Goal: Information Seeking & Learning: Learn about a topic

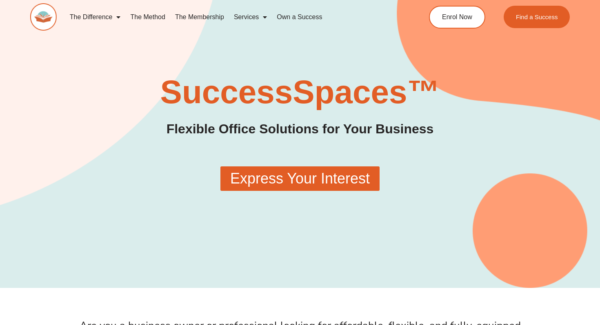
click at [257, 18] on link "Services" at bounding box center [250, 17] width 43 height 19
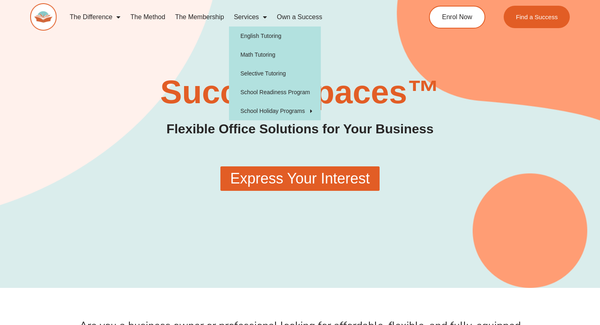
click at [211, 93] on h1 "SuccessSpaces™" at bounding box center [300, 92] width 313 height 33
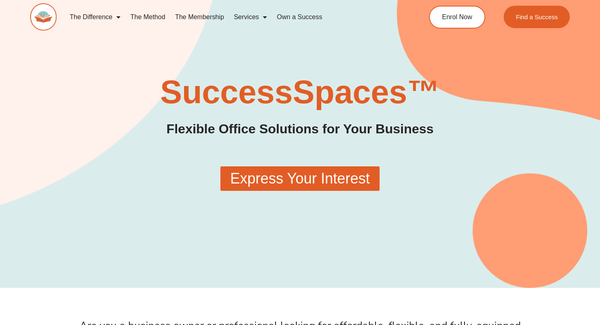
click at [296, 176] on span "Express Your Interest" at bounding box center [300, 178] width 140 height 15
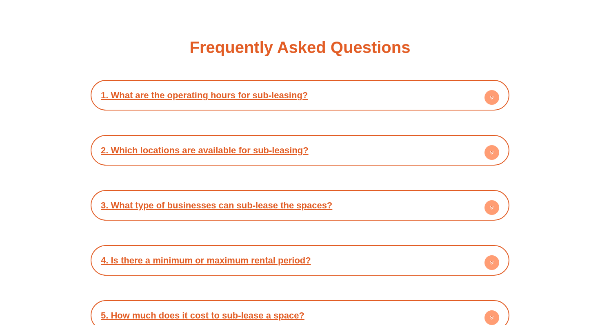
scroll to position [1219, 0]
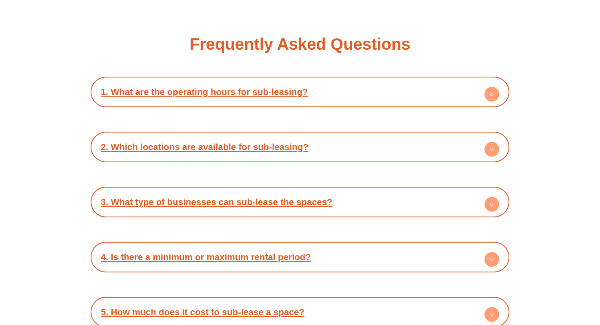
click at [360, 103] on div "1. What are the operating hours for sub-leasing? Our office spaces are availabl…" at bounding box center [300, 92] width 419 height 31
click at [496, 89] on circle at bounding box center [491, 94] width 15 height 15
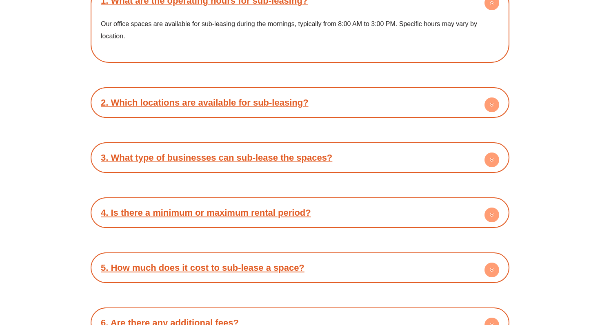
scroll to position [1367, 0]
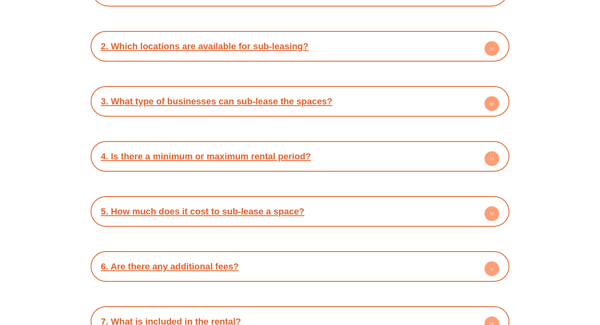
click at [464, 55] on div "2. Which locations are available for sub-leasing? We offer sub-leasing in all o…" at bounding box center [300, 46] width 419 height 31
click at [491, 44] on circle at bounding box center [491, 48] width 15 height 15
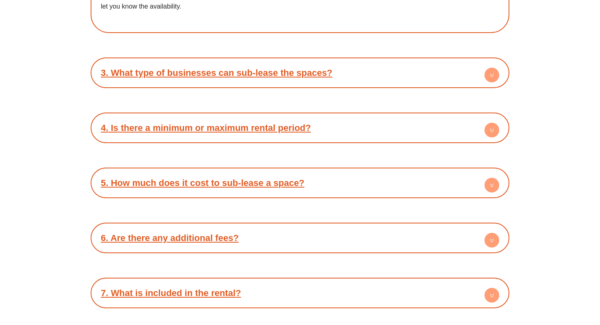
scroll to position [1465, 0]
